Goal: Task Accomplishment & Management: Complete application form

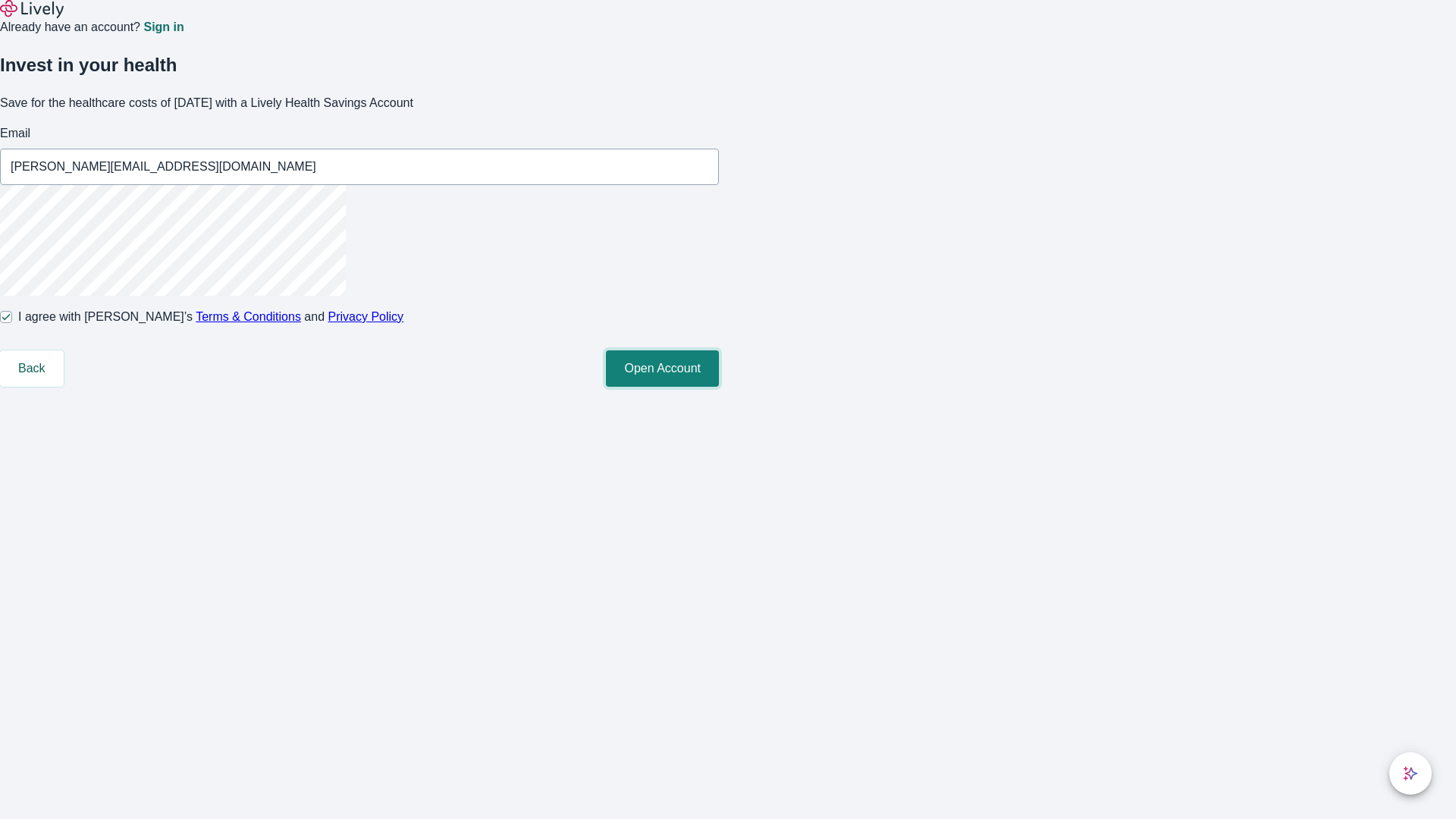
click at [719, 387] on button "Open Account" at bounding box center [662, 369] width 113 height 37
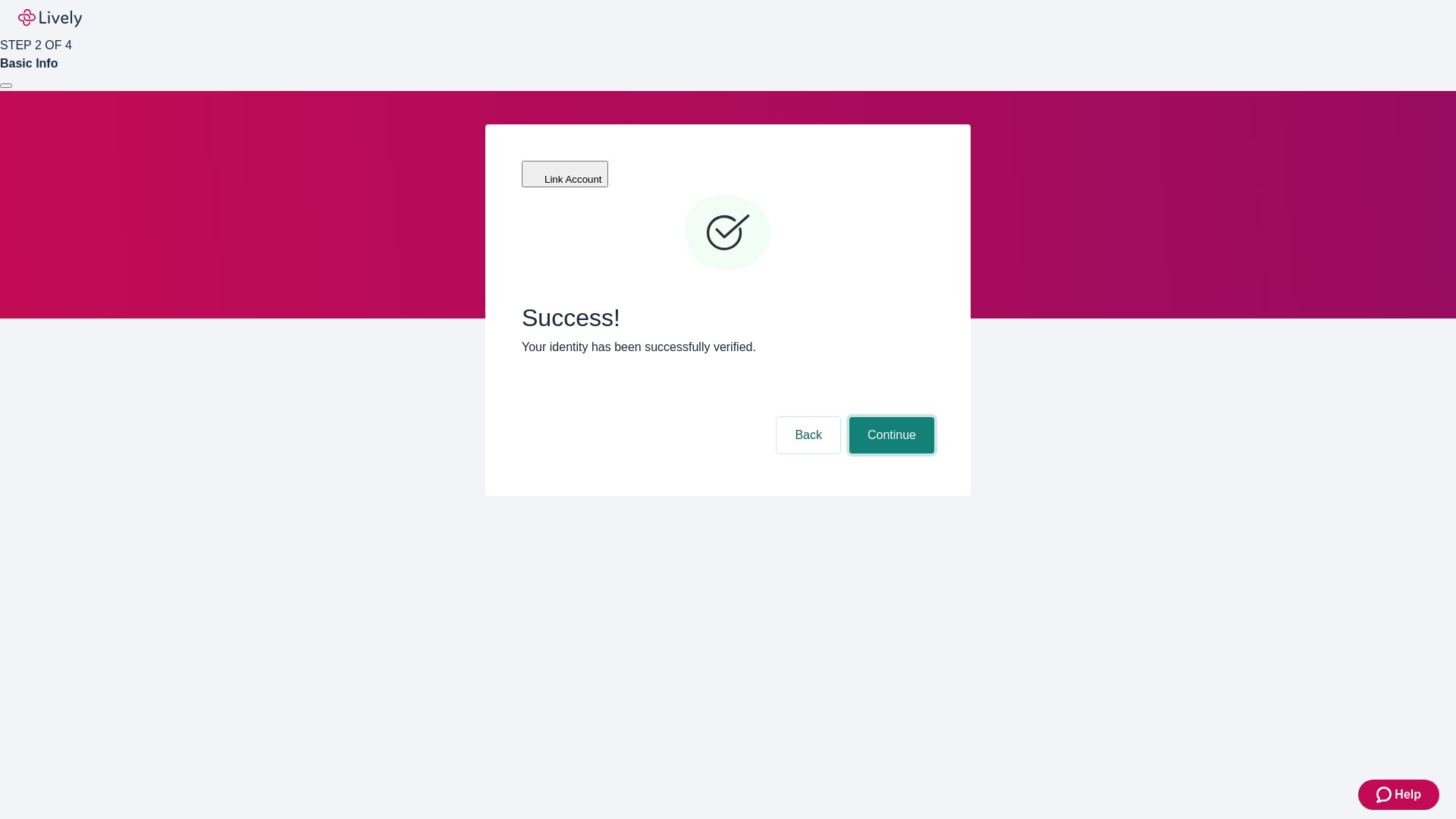
click at [889, 417] on button "Continue" at bounding box center [892, 435] width 85 height 37
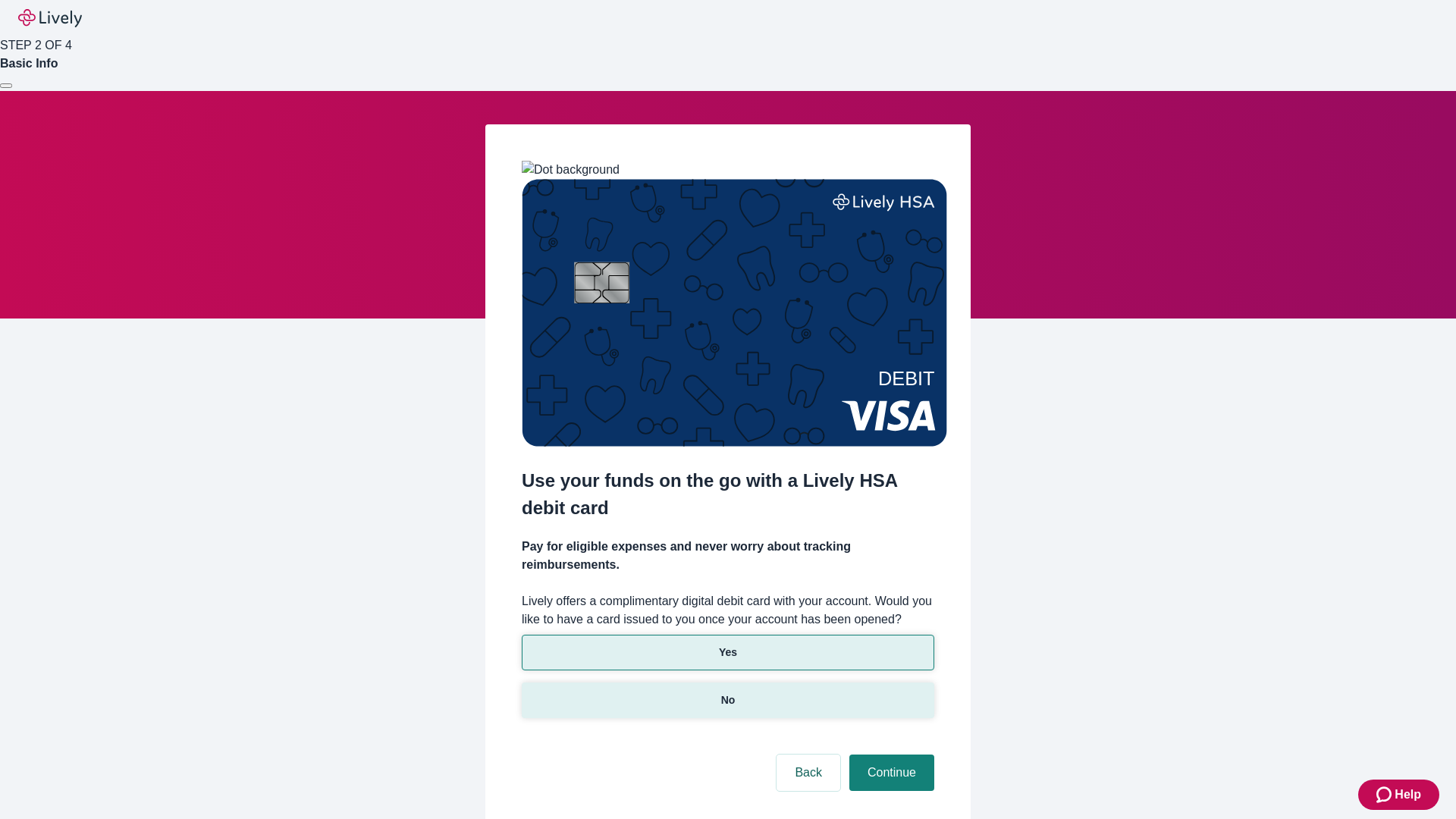
click at [727, 693] on p "No" at bounding box center [728, 701] width 14 height 16
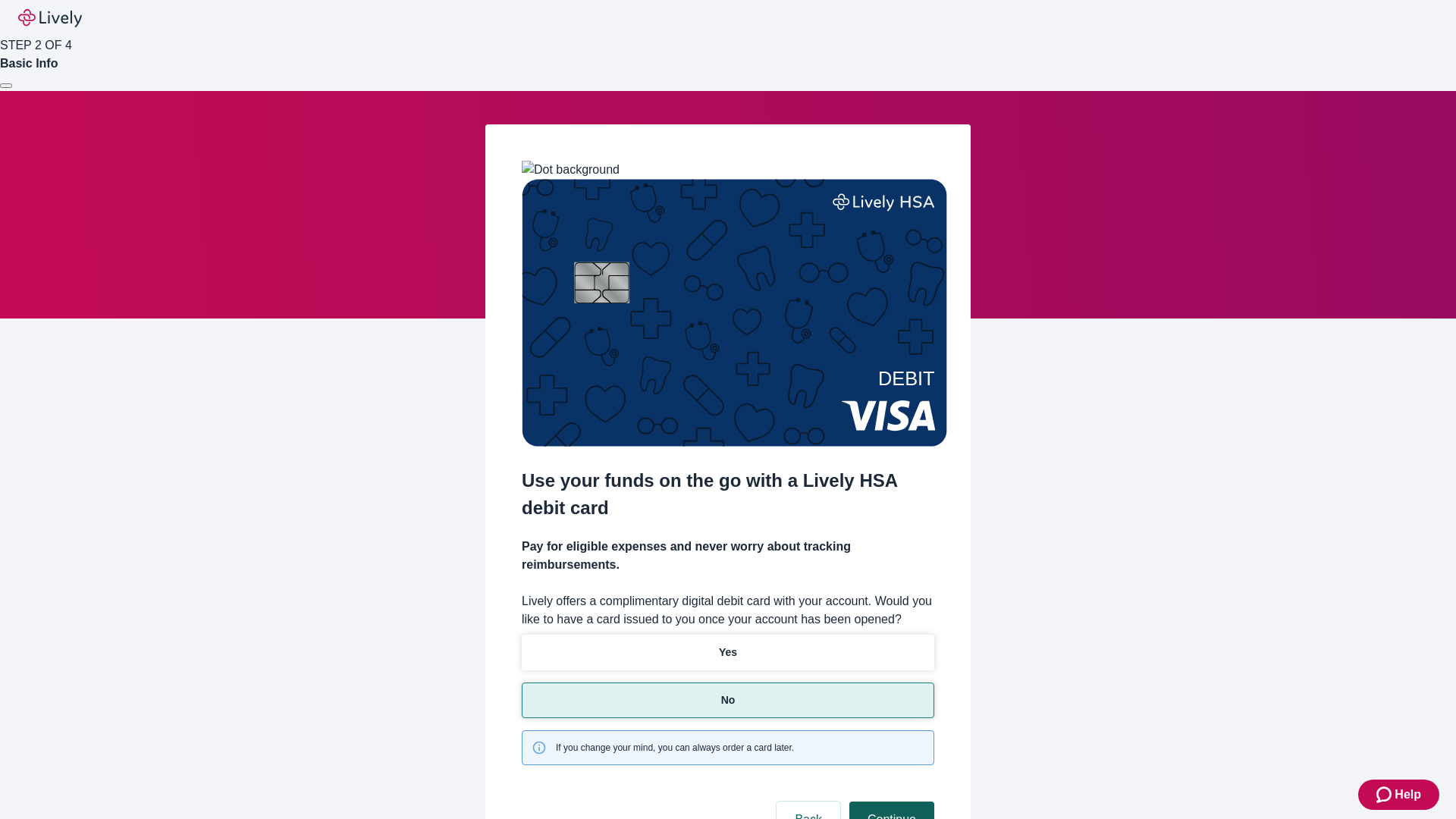
click at [889, 802] on button "Continue" at bounding box center [892, 820] width 85 height 37
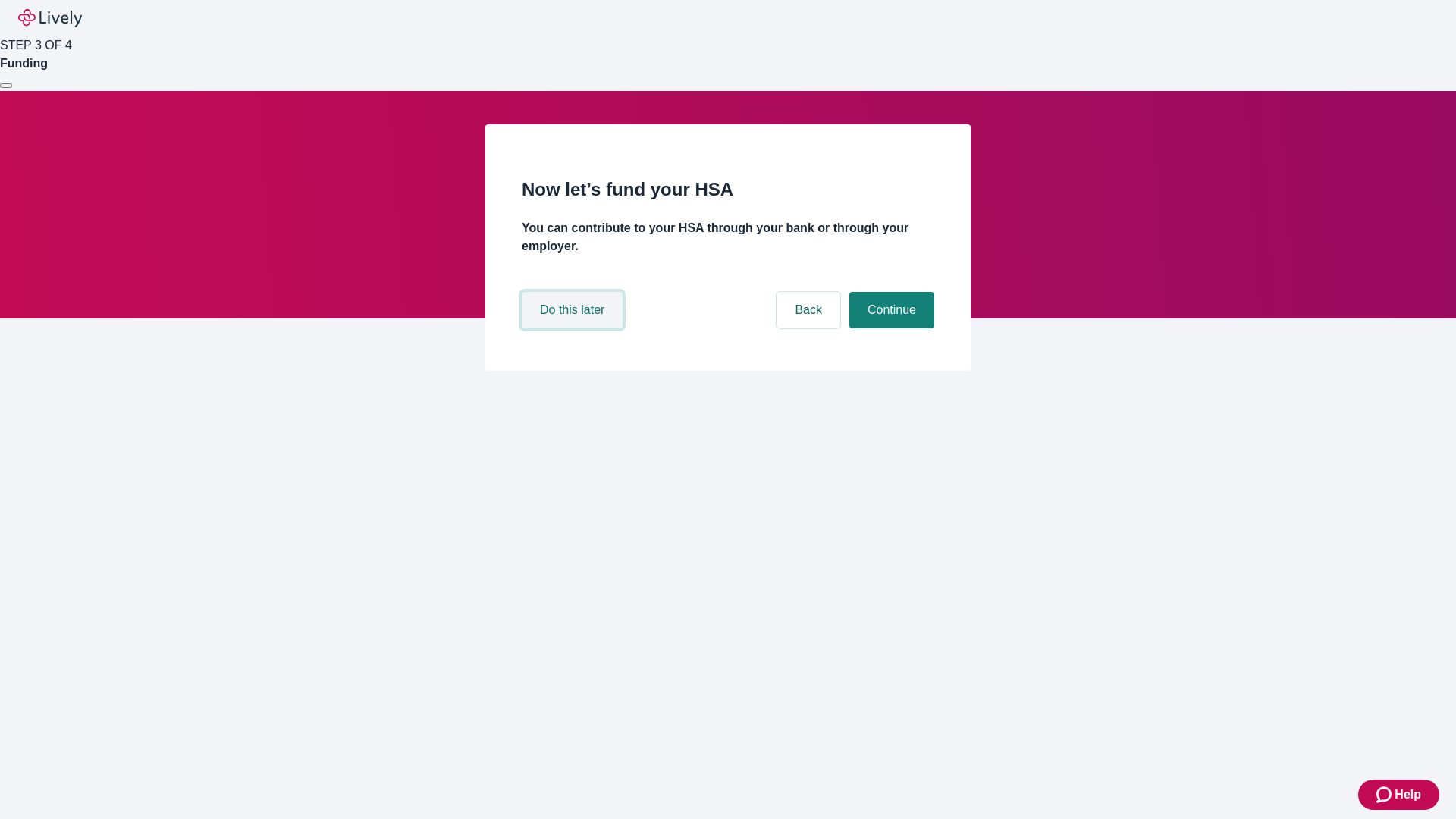
click at [574, 329] on button "Do this later" at bounding box center [572, 310] width 101 height 37
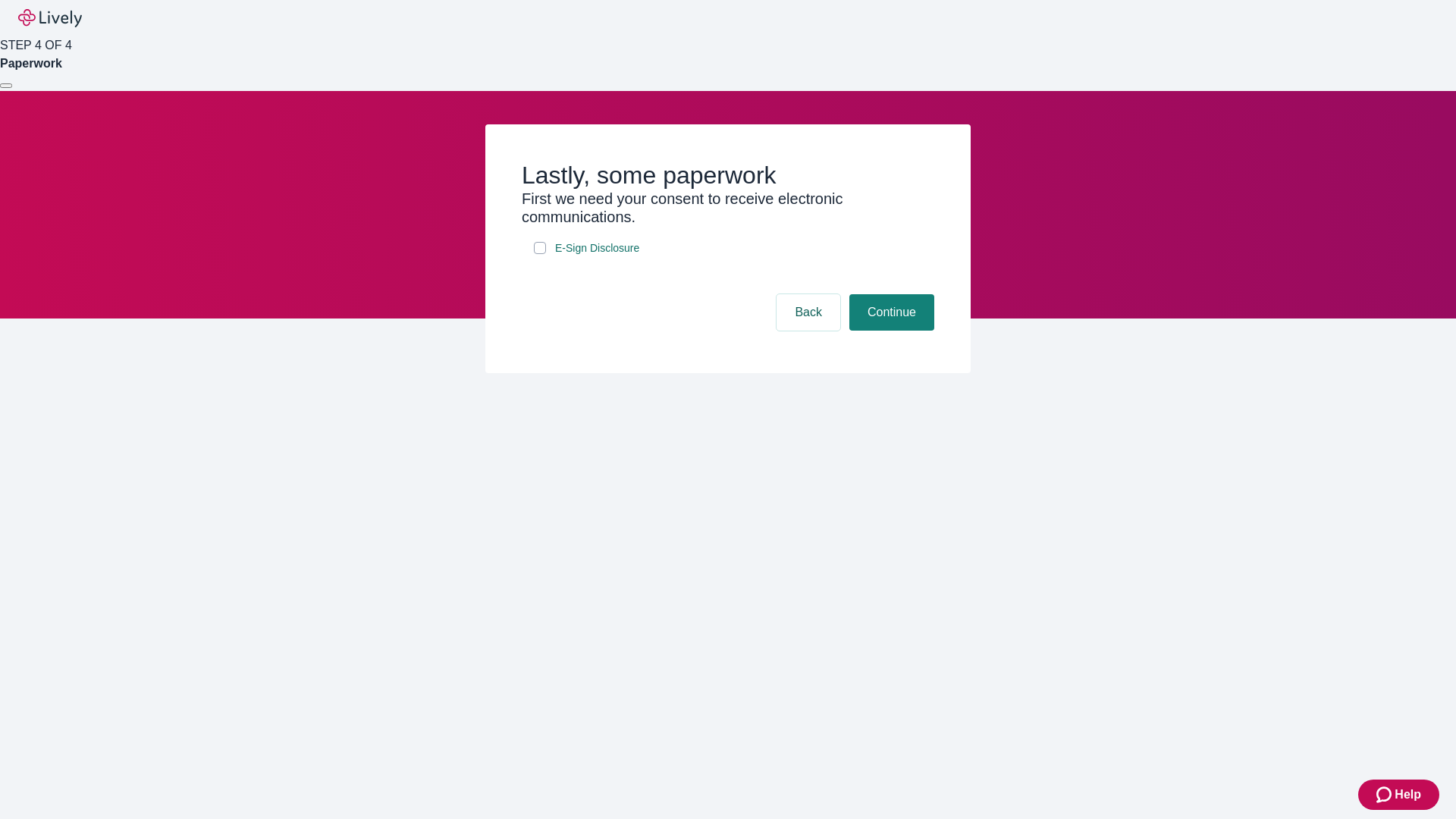
click at [540, 254] on input "E-Sign Disclosure" at bounding box center [540, 248] width 13 height 13
checkbox input "true"
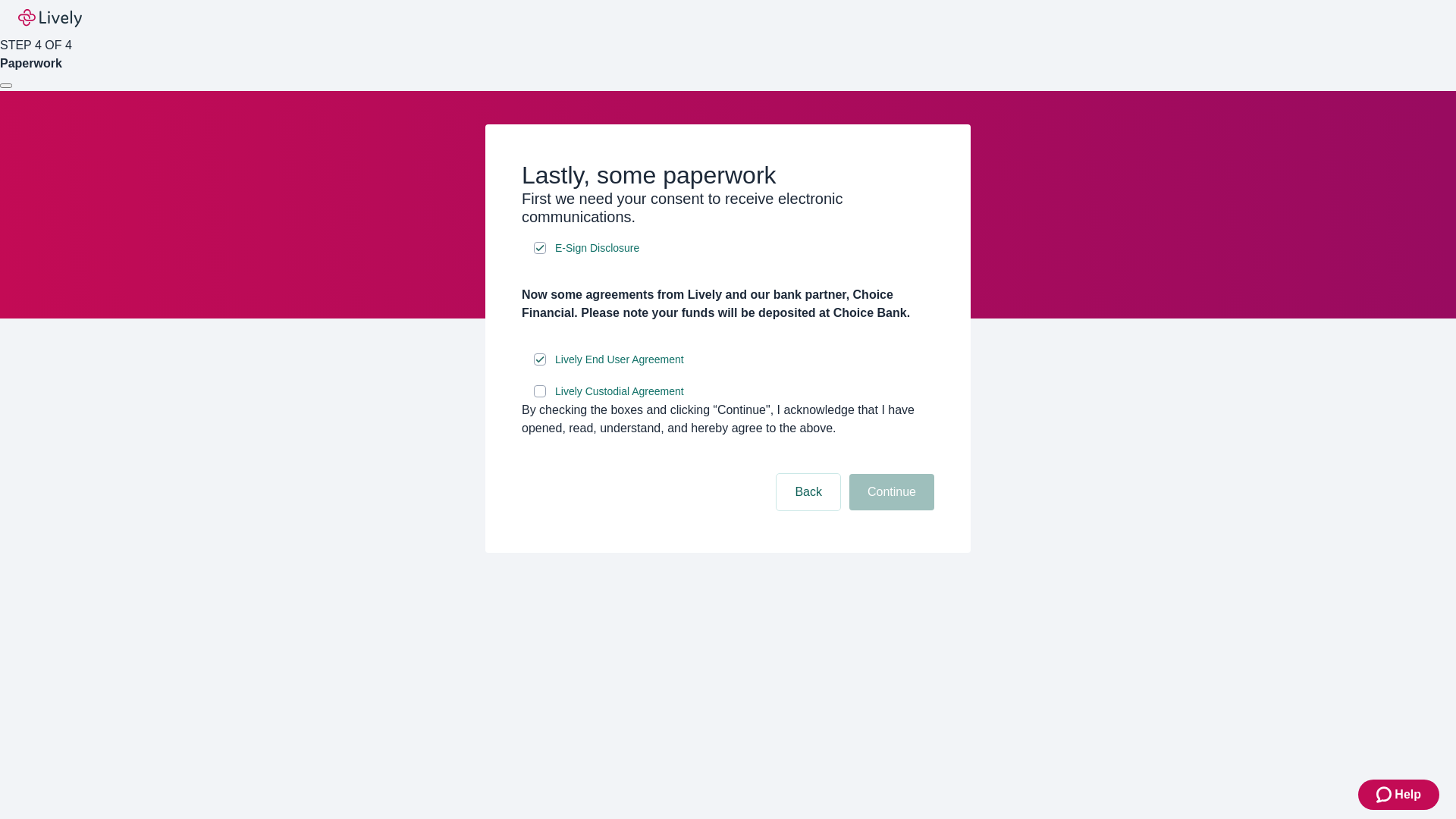
click at [540, 398] on input "Lively Custodial Agreement" at bounding box center [540, 391] width 13 height 13
checkbox input "true"
click at [889, 511] on button "Continue" at bounding box center [892, 492] width 85 height 37
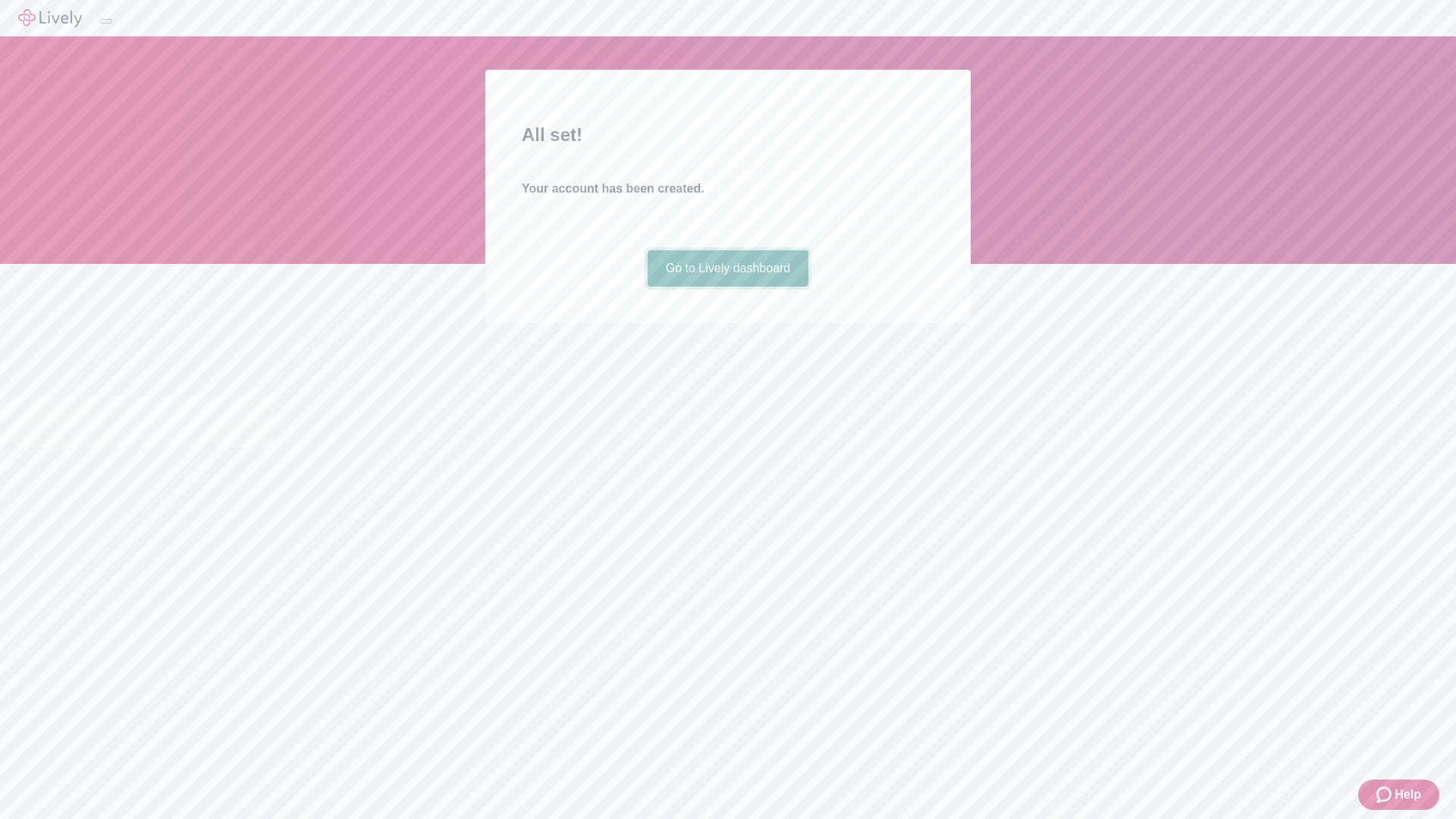
click at [727, 287] on link "Go to Lively dashboard" at bounding box center [728, 269] width 161 height 37
